Goal: Information Seeking & Learning: Find specific fact

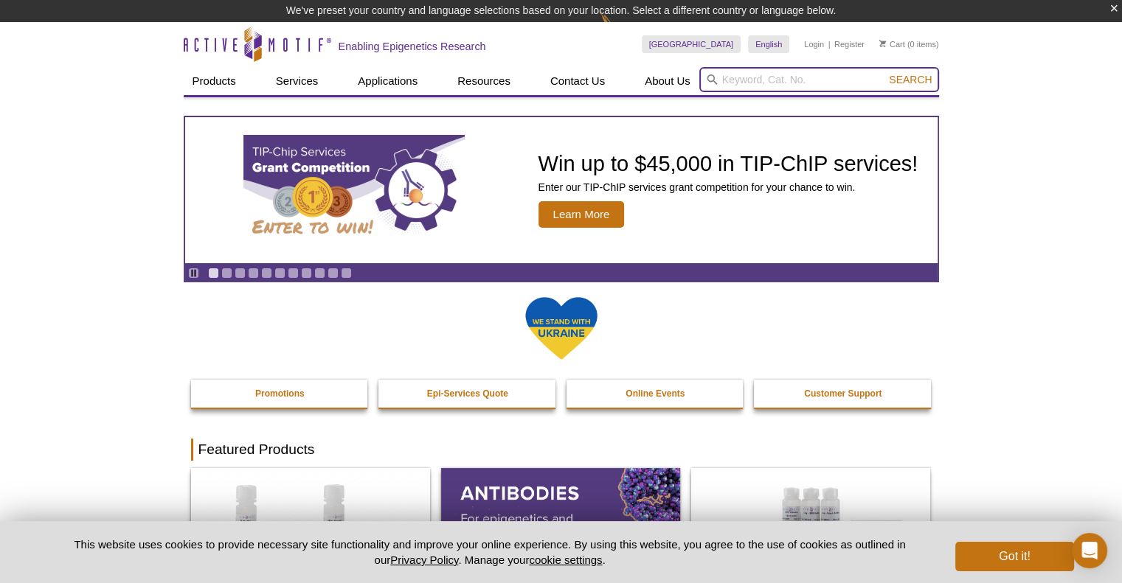
click at [732, 70] on input "search" at bounding box center [819, 79] width 240 height 25
type input "KDM6B"
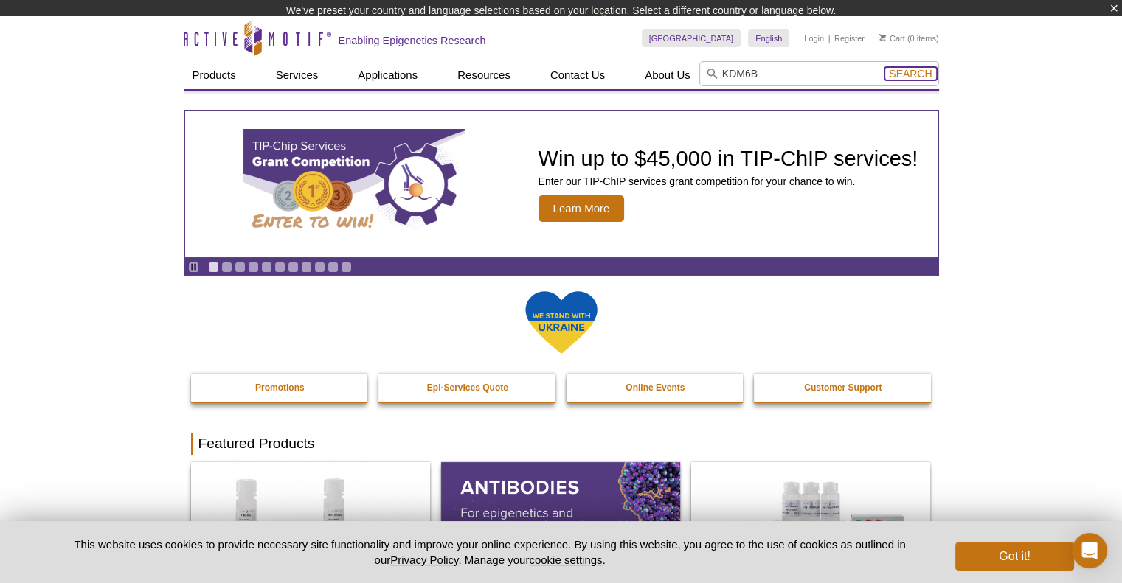
click at [901, 79] on div "KDM6B Search" at bounding box center [819, 75] width 240 height 28
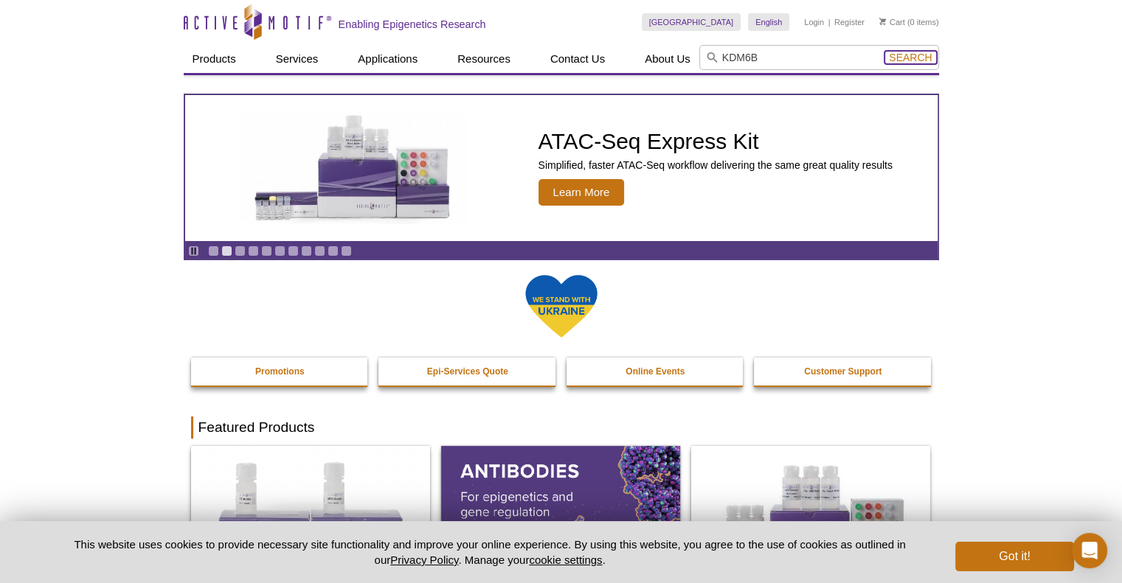
click at [914, 58] on span "Search" at bounding box center [910, 58] width 43 height 12
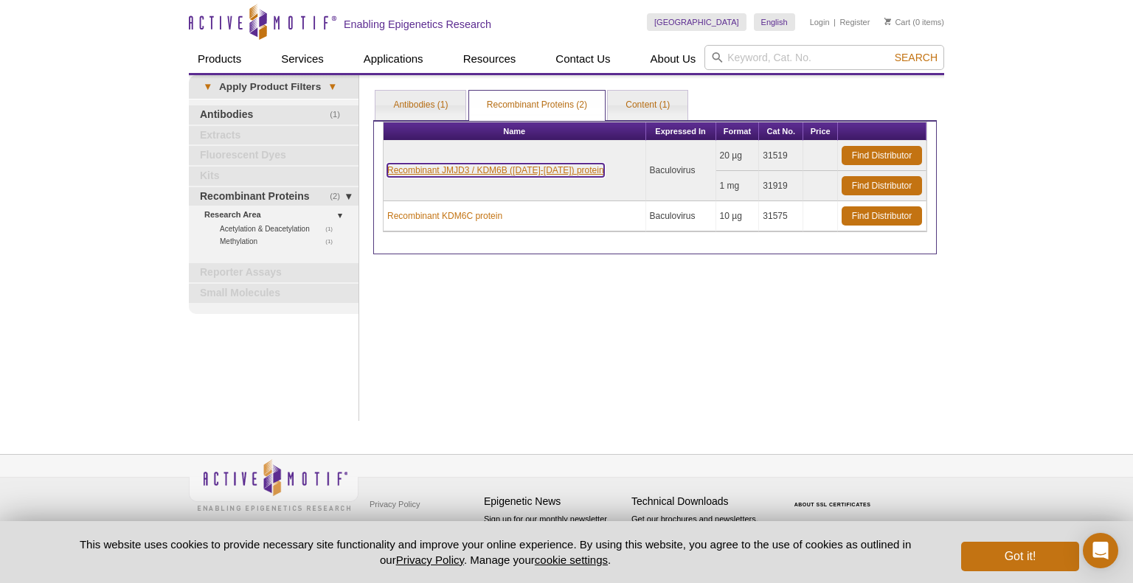
click at [538, 173] on link "Recombinant JMJD3 / KDM6B (1043-1682) protein" at bounding box center [495, 170] width 217 height 13
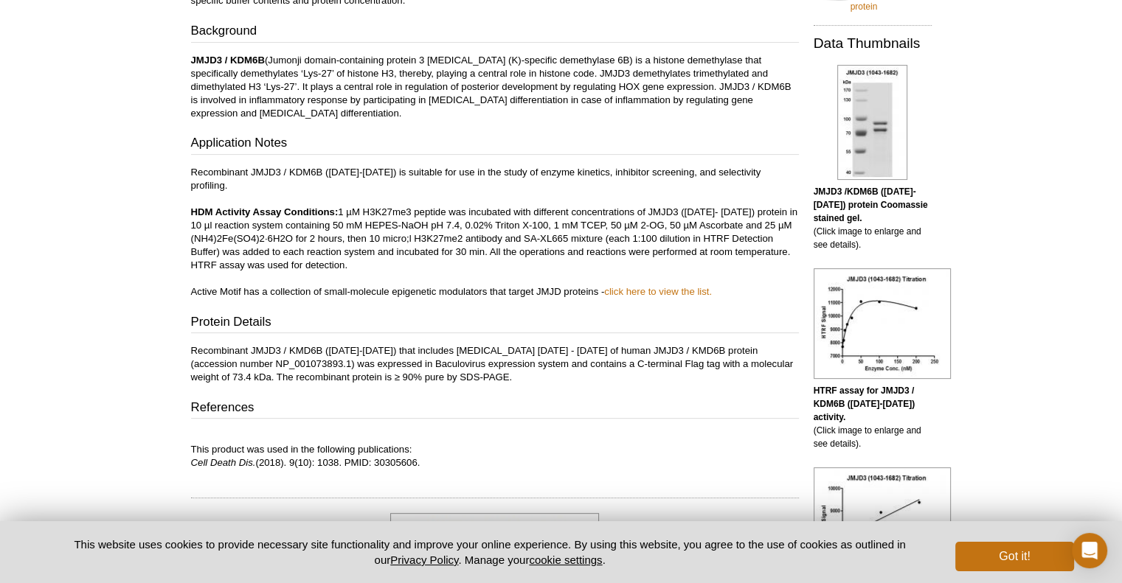
scroll to position [426, 0]
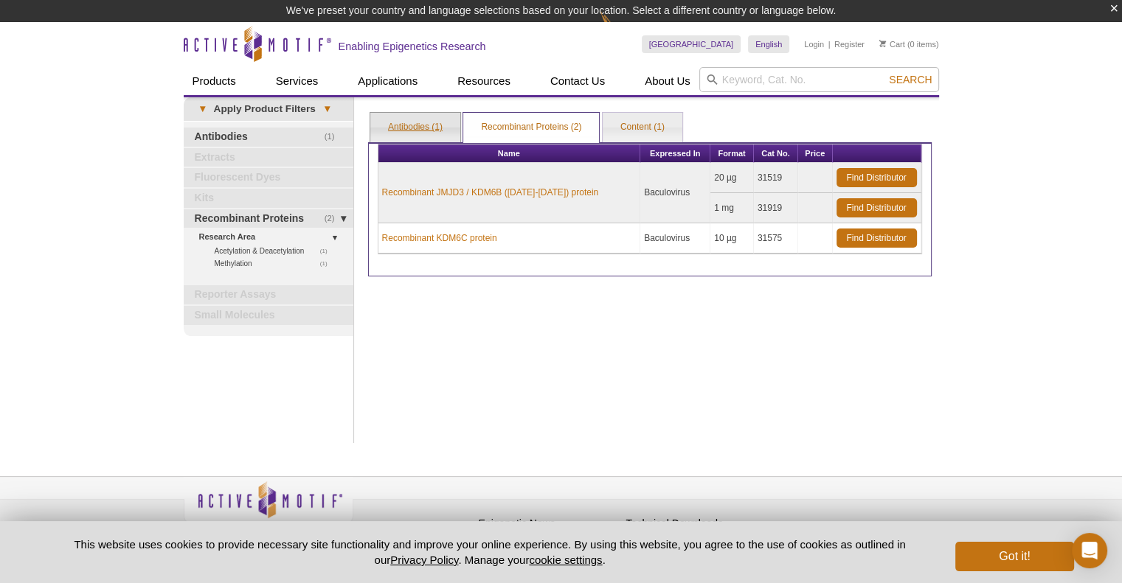
click at [428, 131] on link "Antibodies (1)" at bounding box center [415, 127] width 90 height 29
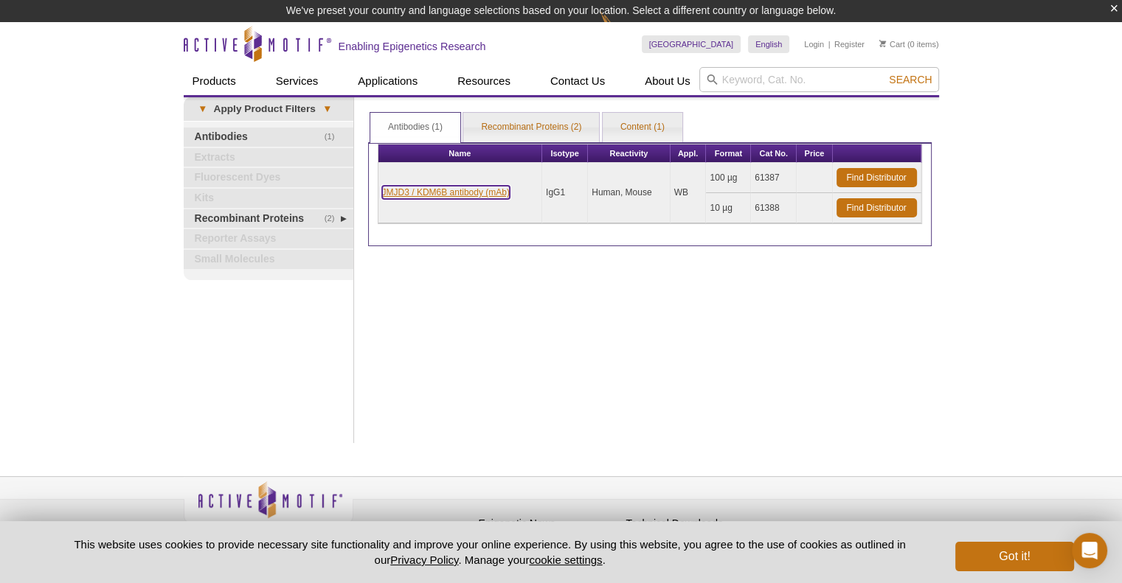
click at [454, 196] on link "JMJD3 / KDM6B antibody (mAb)" at bounding box center [446, 192] width 128 height 13
